Goal: Find specific page/section: Find specific page/section

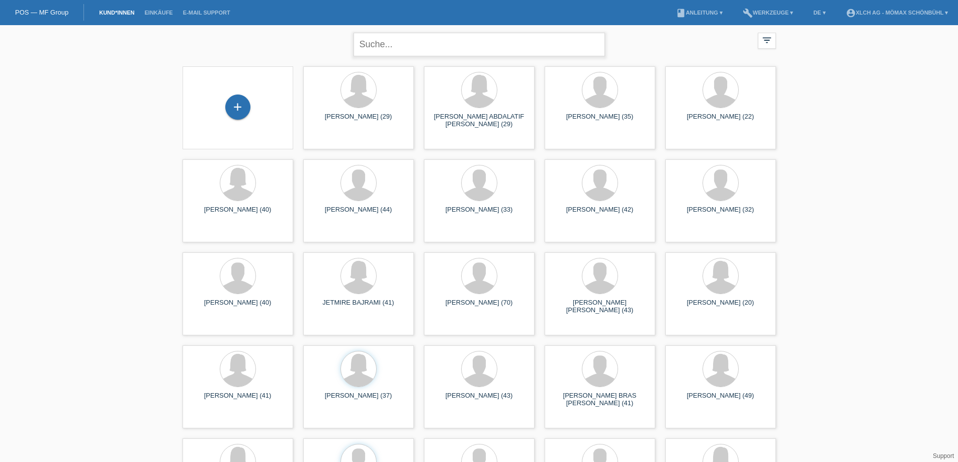
click at [412, 45] on input "text" at bounding box center [479, 45] width 251 height 24
type input "birchler"
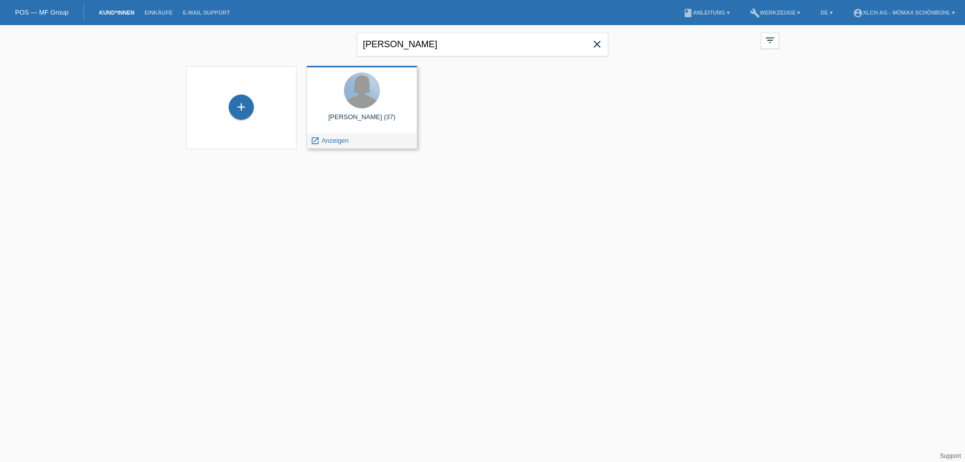
click at [370, 98] on div at bounding box center [361, 90] width 35 height 35
click at [328, 139] on span "Anzeigen" at bounding box center [335, 141] width 27 height 8
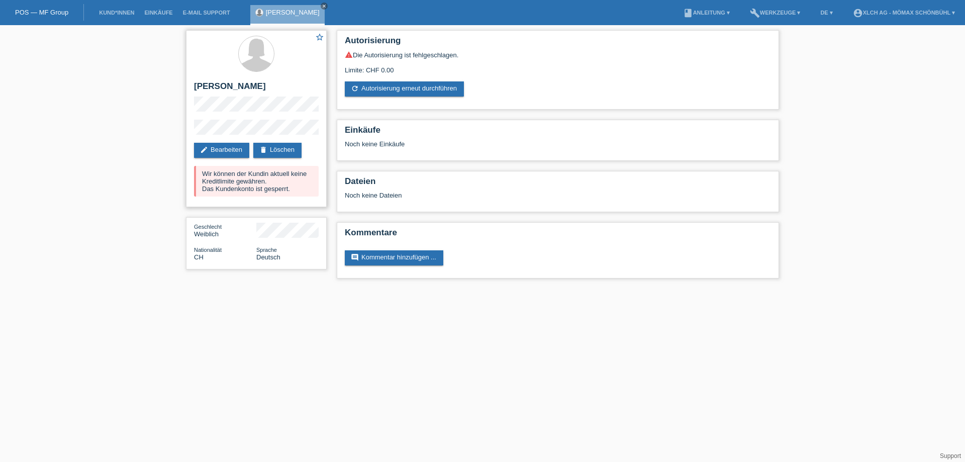
click at [193, 104] on div "star_border [PERSON_NAME] edit Bearbeiten delete Löschen Wir können der Kundin …" at bounding box center [256, 118] width 141 height 177
copy h2 "[PERSON_NAME]"
drag, startPoint x: 196, startPoint y: 85, endPoint x: 258, endPoint y: 82, distance: 61.9
click at [258, 82] on h2 "[PERSON_NAME]" at bounding box center [256, 88] width 125 height 15
click at [193, 134] on div "star_border [PERSON_NAME] edit Bearbeiten delete Löschen Wir können der Kundin …" at bounding box center [256, 118] width 141 height 177
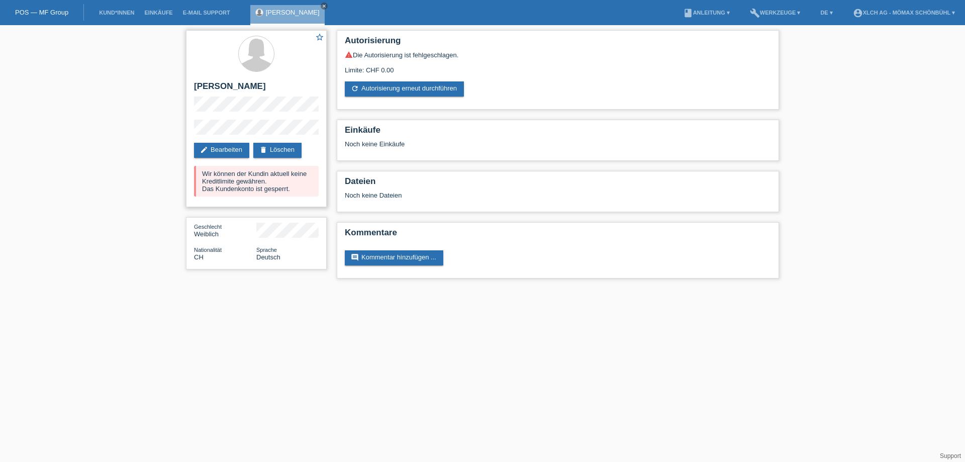
click at [190, 110] on div "star_border [PERSON_NAME] edit Bearbeiten delete Löschen Wir können der Kundin …" at bounding box center [256, 118] width 141 height 177
